Goal: Check status: Check status

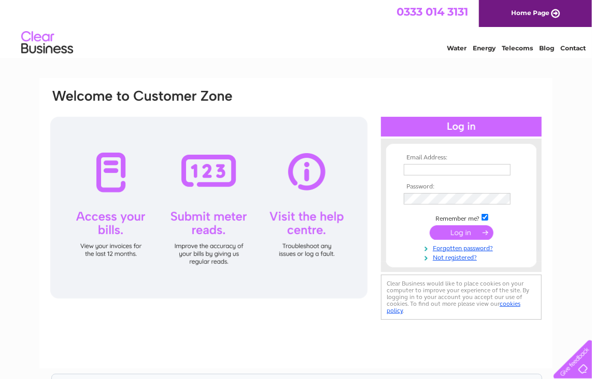
type input "[EMAIL_ADDRESS][DOMAIN_NAME]"
click at [446, 231] on input "submit" at bounding box center [462, 232] width 64 height 15
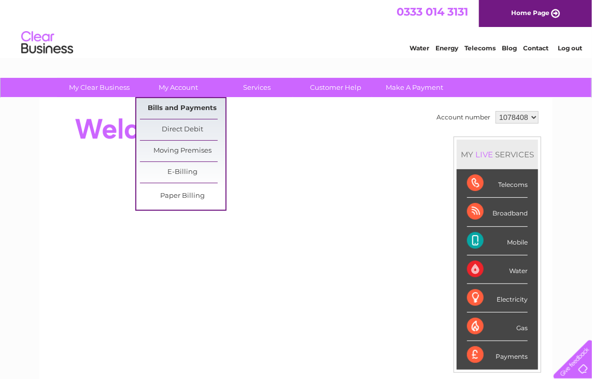
click at [185, 109] on link "Bills and Payments" at bounding box center [183, 108] width 86 height 21
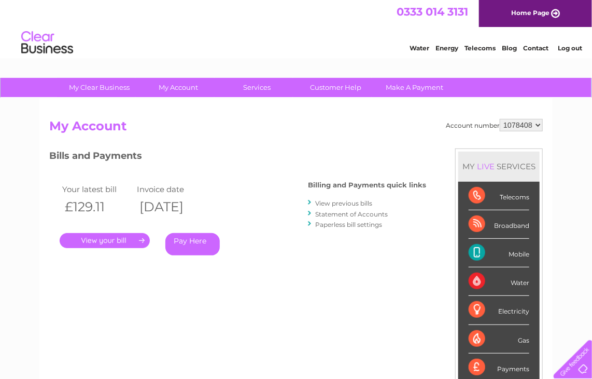
click at [125, 242] on link "." at bounding box center [105, 240] width 90 height 15
